Goal: Task Accomplishment & Management: Use online tool/utility

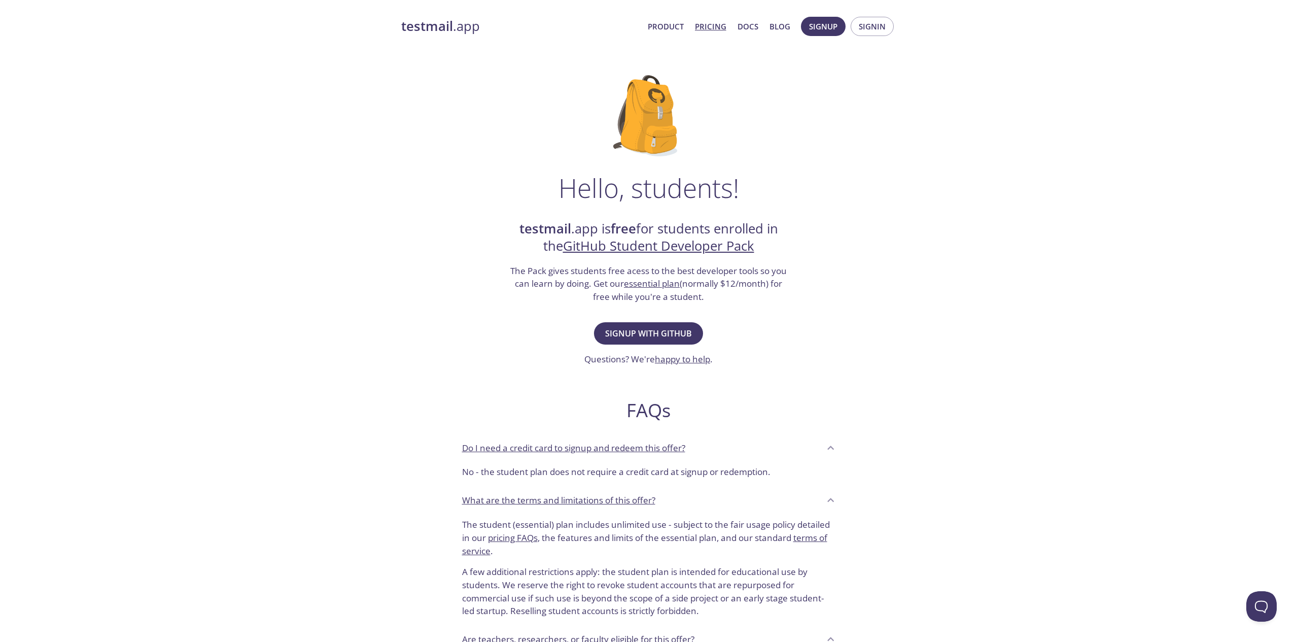
click at [705, 31] on link "Pricing" at bounding box center [710, 26] width 31 height 13
click at [636, 330] on span "Signup with GitHub" at bounding box center [648, 333] width 87 height 14
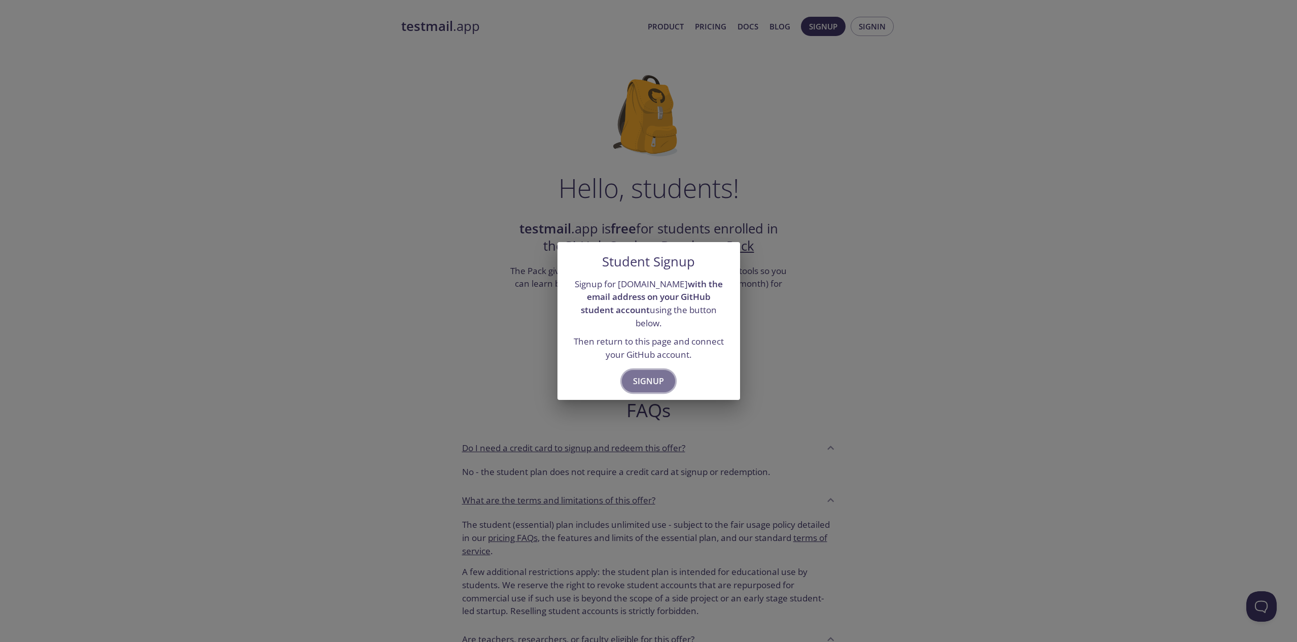
click at [658, 374] on span "Signup" at bounding box center [648, 381] width 31 height 14
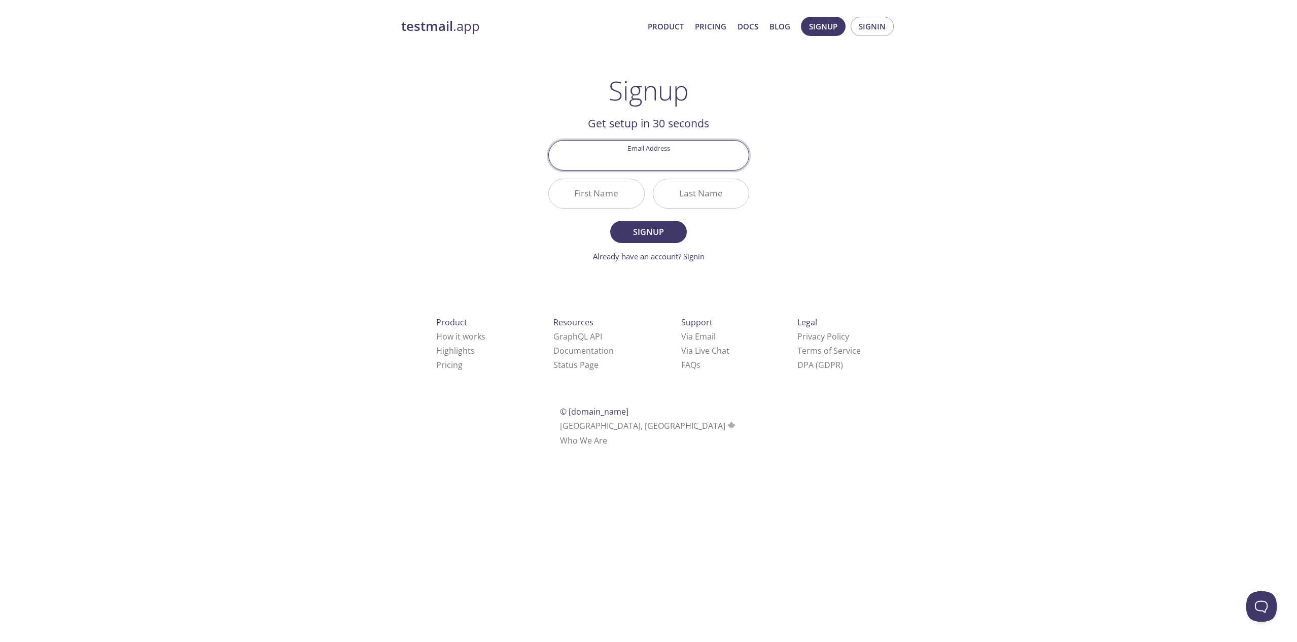
paste input "[EMAIL_ADDRESS][DOMAIN_NAME]"
type input "[EMAIL_ADDRESS][DOMAIN_NAME]"
paste input "Jagadeeshwaran"
type input "Jagadeeshwaran"
type input "Srinivasan"
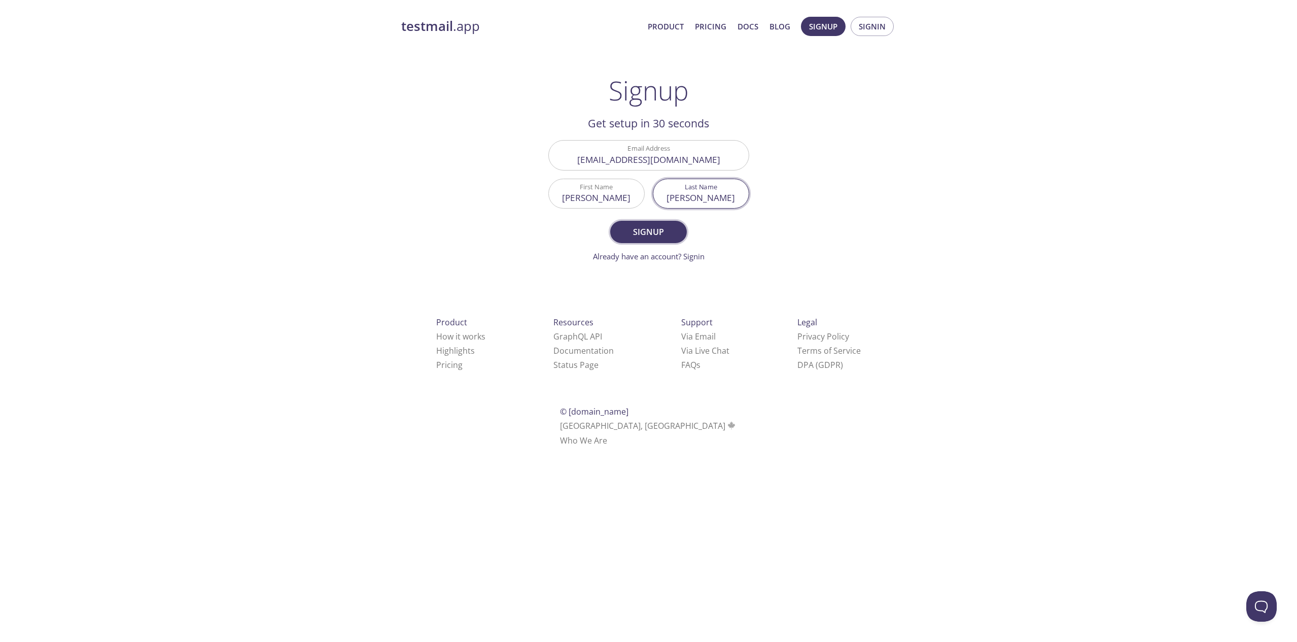
click at [625, 234] on span "Signup" at bounding box center [648, 232] width 54 height 14
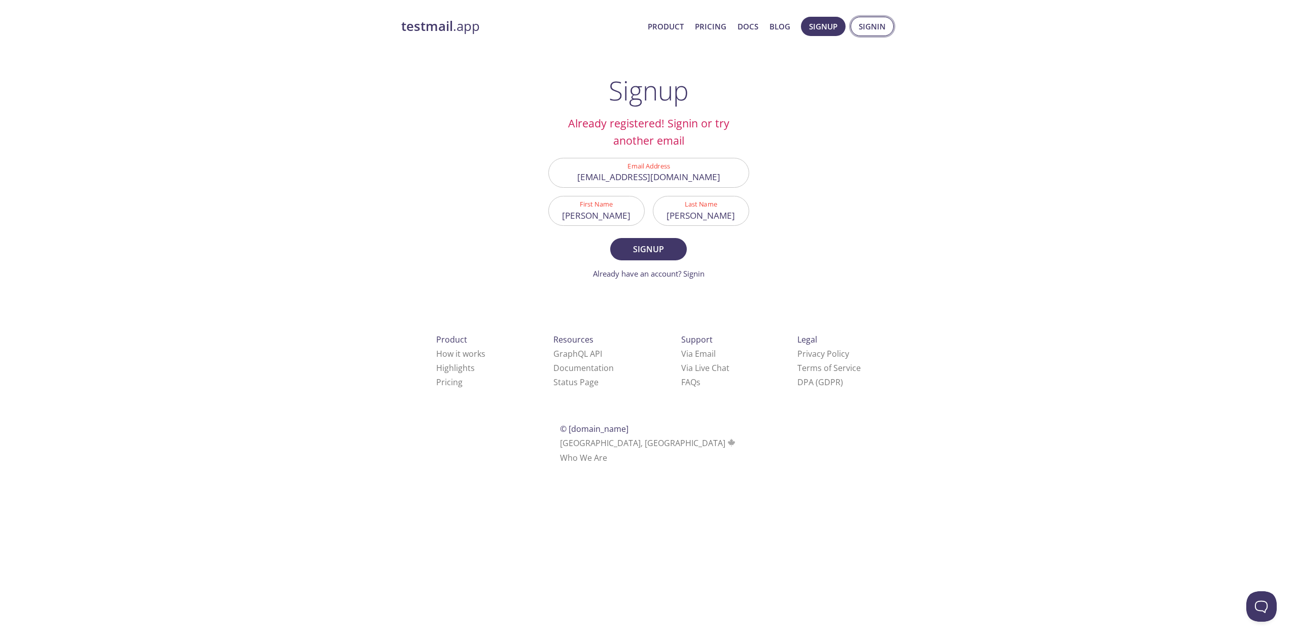
click at [860, 27] on span "Signin" at bounding box center [872, 26] width 27 height 13
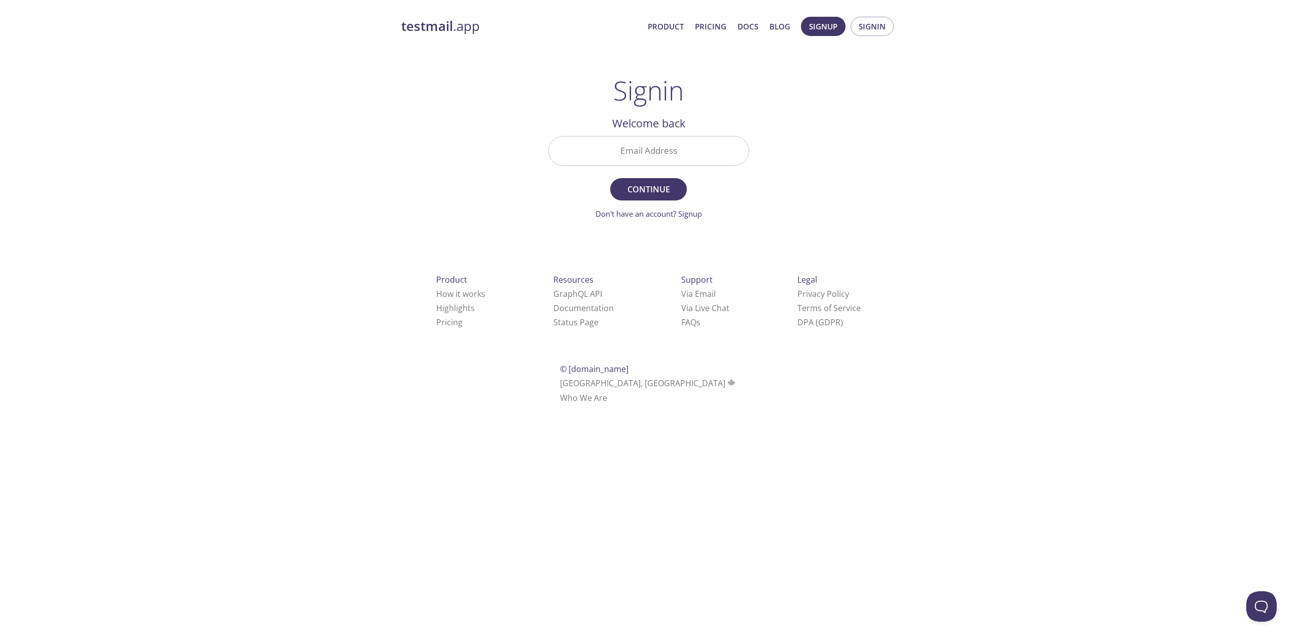
click at [712, 140] on input "Email Address" at bounding box center [649, 150] width 200 height 29
paste input "jagadeeshwaran"
type input "[EMAIL_ADDRESS][DOMAIN_NAME]"
click at [635, 194] on span "Continue" at bounding box center [648, 189] width 54 height 14
click at [652, 157] on input "Signin Security Code" at bounding box center [649, 150] width 200 height 29
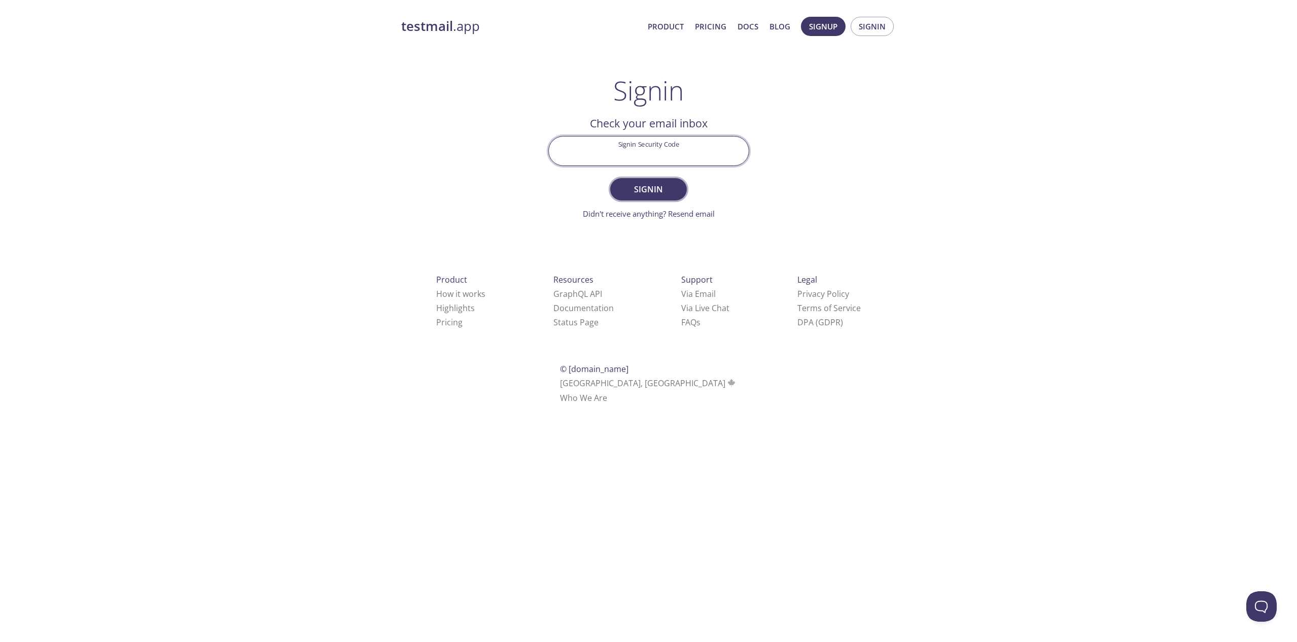
paste input "8Y84FHZ"
type input "8Y84FHZ"
click at [668, 194] on span "Signin" at bounding box center [648, 189] width 54 height 14
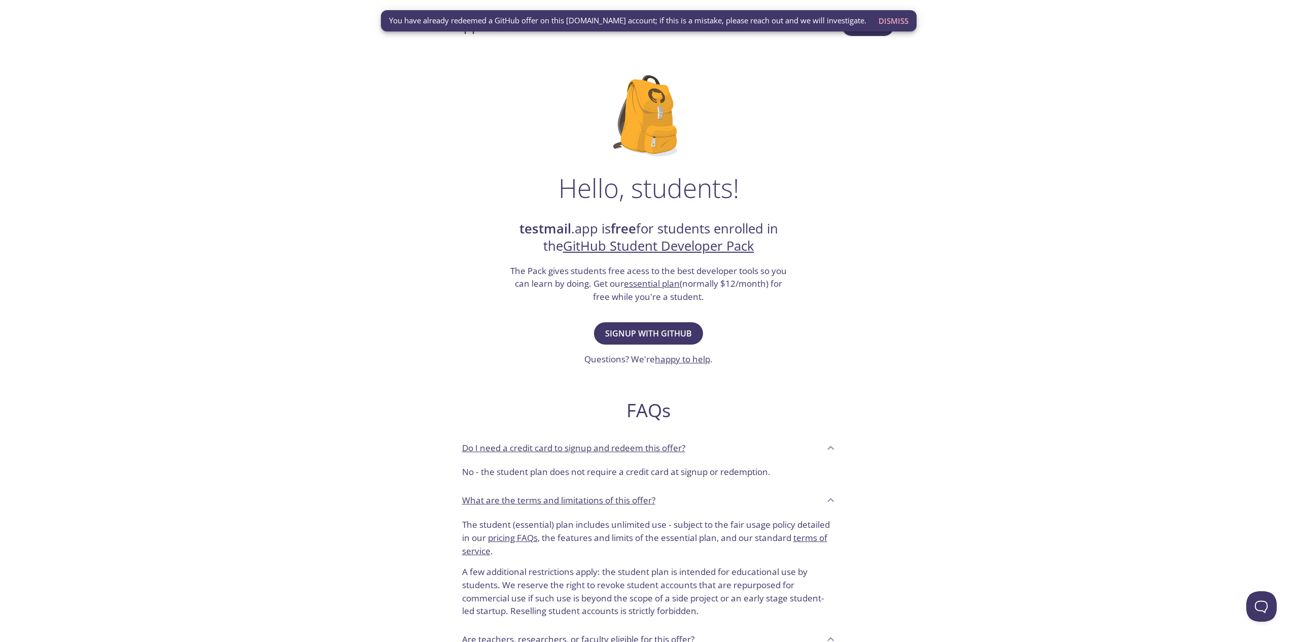
click at [892, 25] on span "Dismiss" at bounding box center [894, 20] width 30 height 13
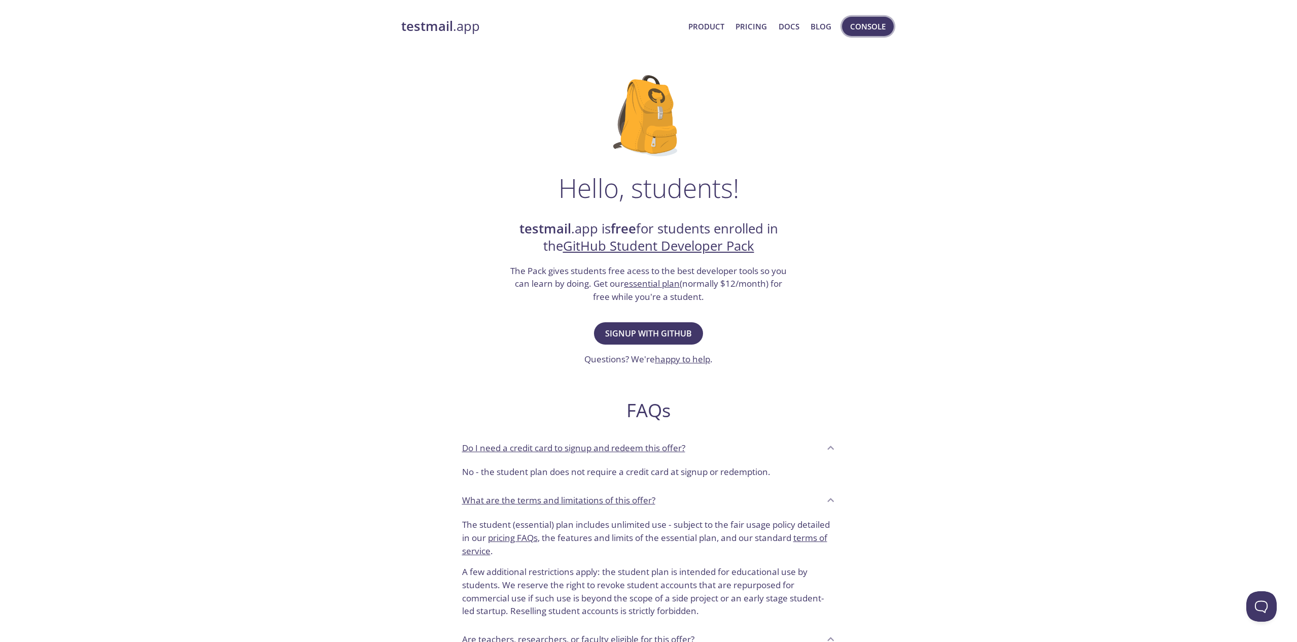
click at [881, 27] on span "Console" at bounding box center [868, 26] width 36 height 13
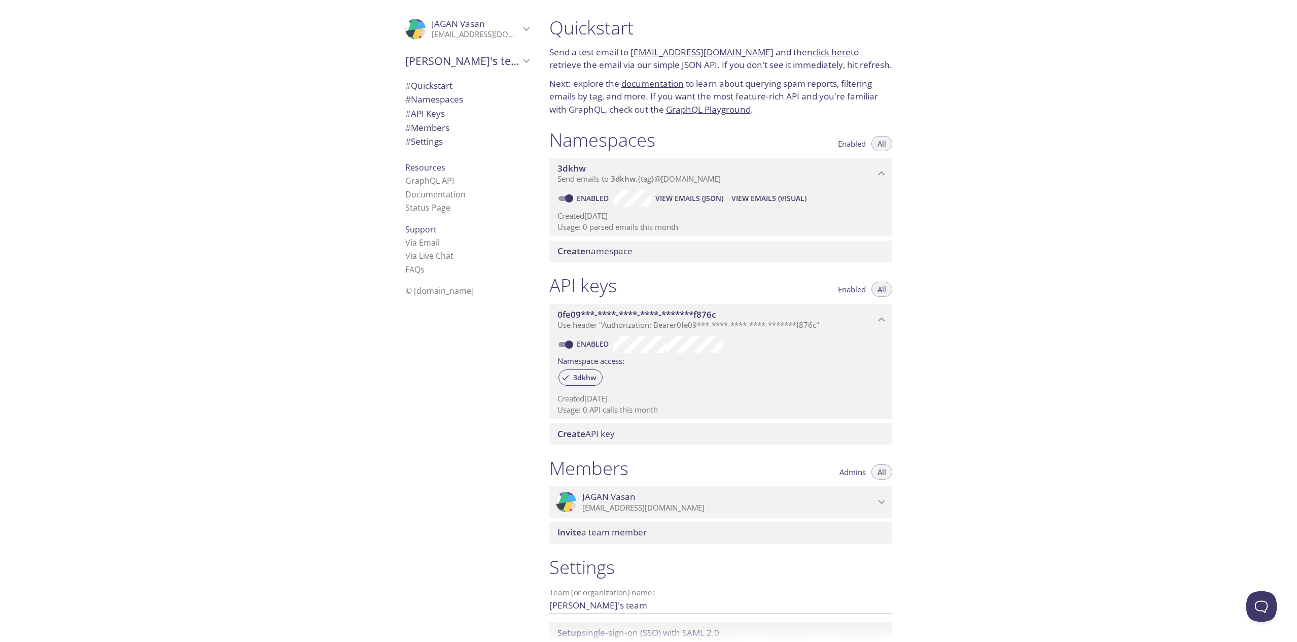
click at [460, 38] on p "[EMAIL_ADDRESS][DOMAIN_NAME]" at bounding box center [476, 34] width 88 height 10
click at [439, 60] on span "User Settings" at bounding box center [467, 56] width 124 height 13
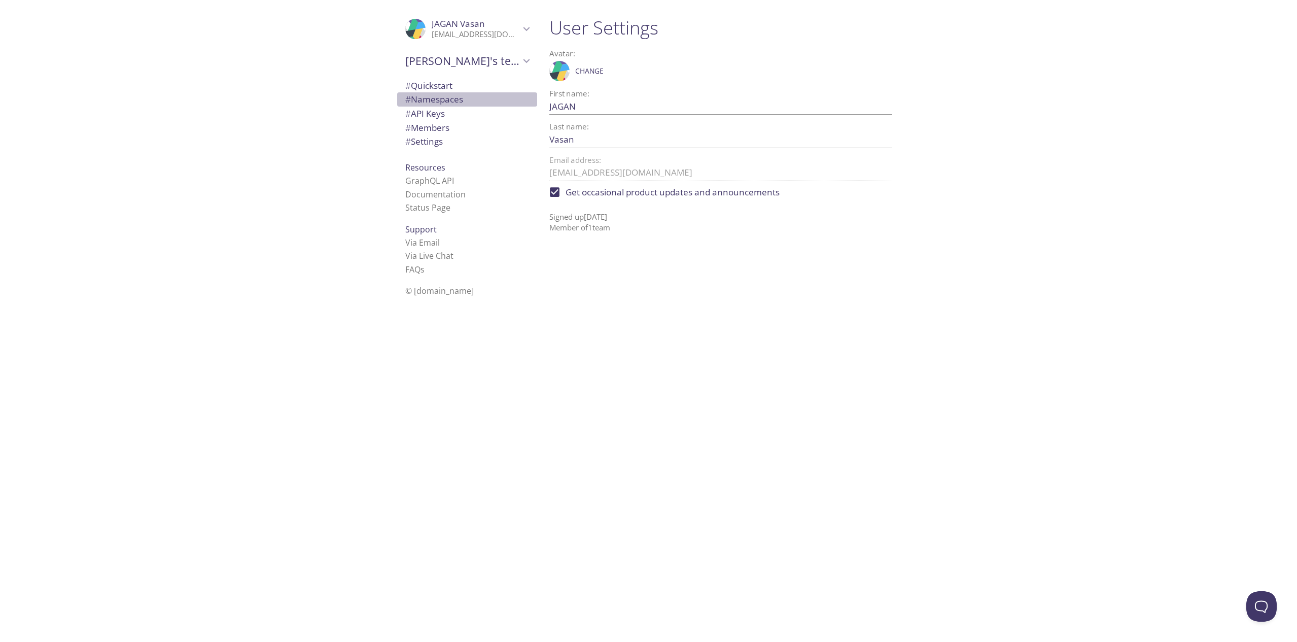
click at [467, 95] on span "# Namespaces" at bounding box center [467, 99] width 124 height 13
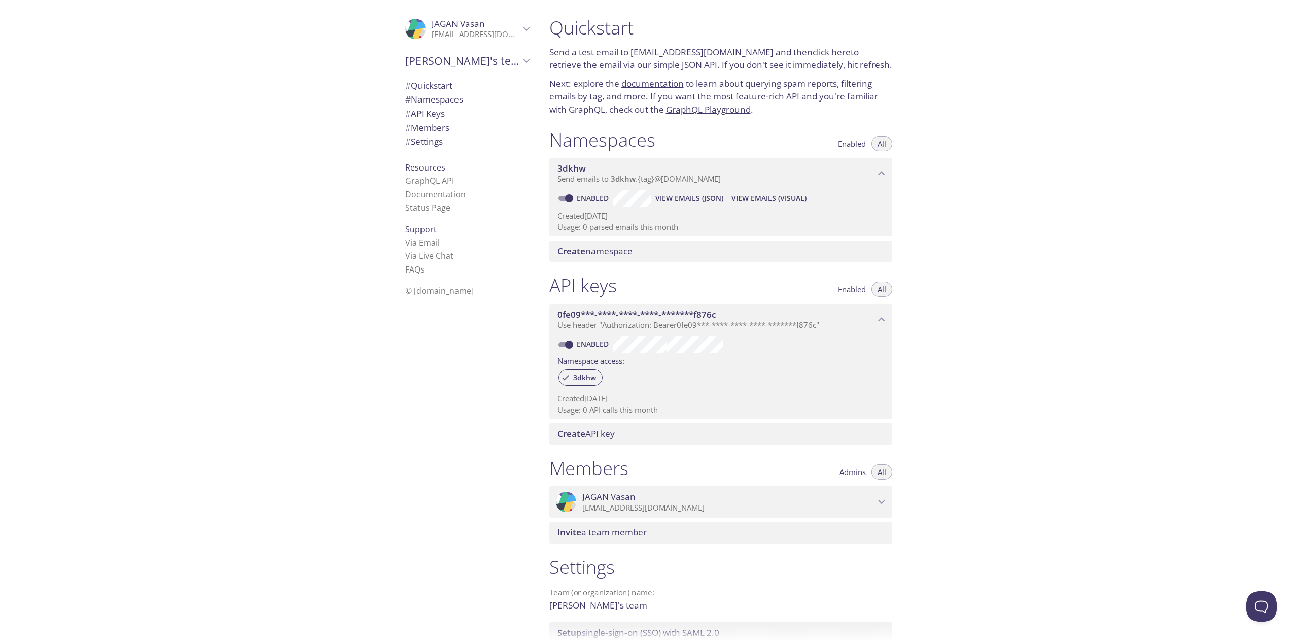
click at [468, 56] on span "[PERSON_NAME]'s team" at bounding box center [462, 61] width 115 height 14
click at [450, 89] on span "# Quickstart" at bounding box center [428, 86] width 47 height 12
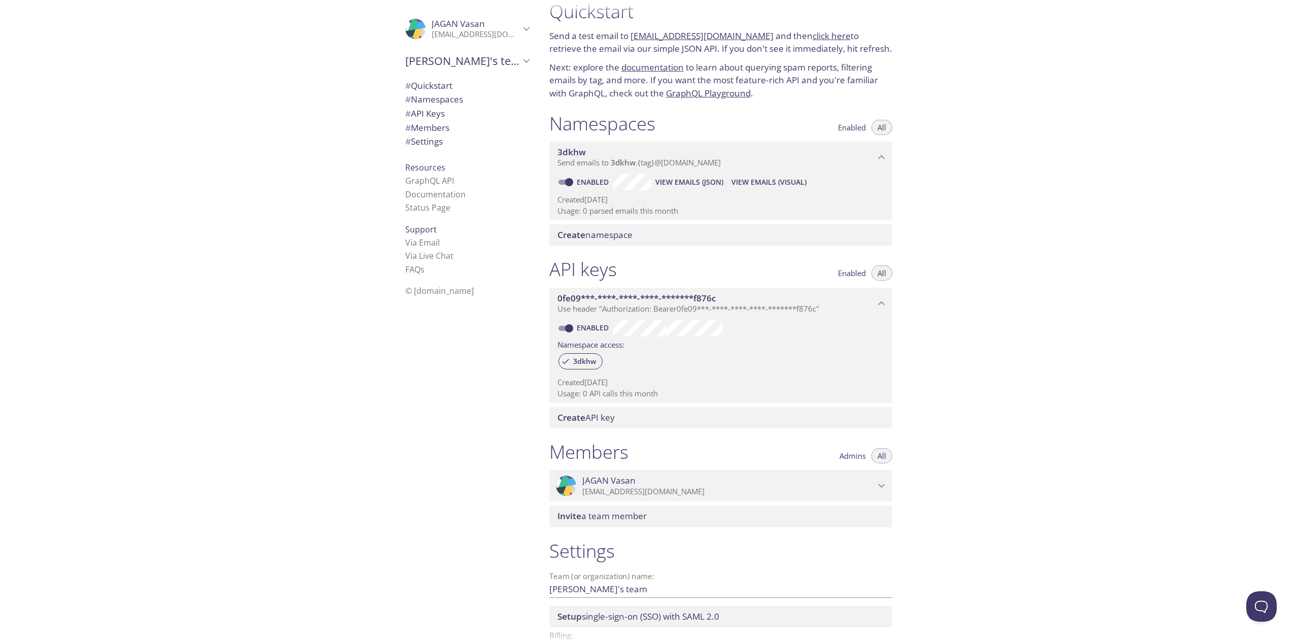
click at [447, 98] on span "# Namespaces" at bounding box center [434, 99] width 58 height 12
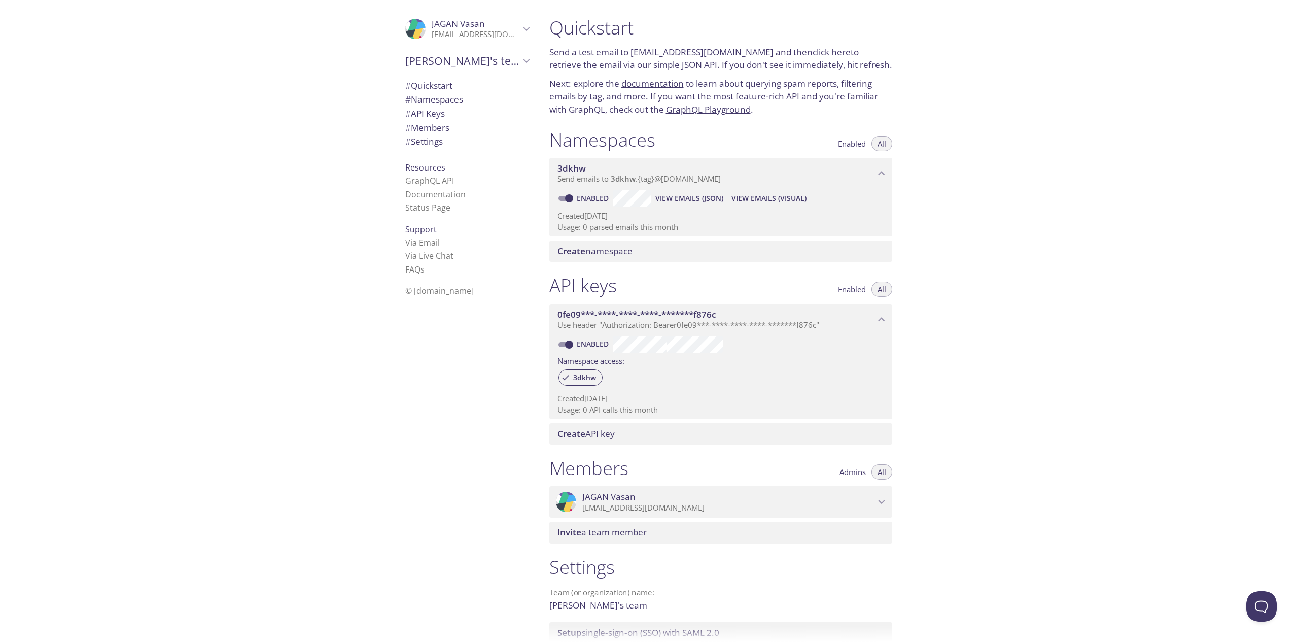
click at [675, 55] on link "[EMAIL_ADDRESS][DOMAIN_NAME]" at bounding box center [702, 52] width 143 height 12
click at [463, 65] on span "[PERSON_NAME]'s team" at bounding box center [462, 61] width 115 height 14
